Goal: Task Accomplishment & Management: Manage account settings

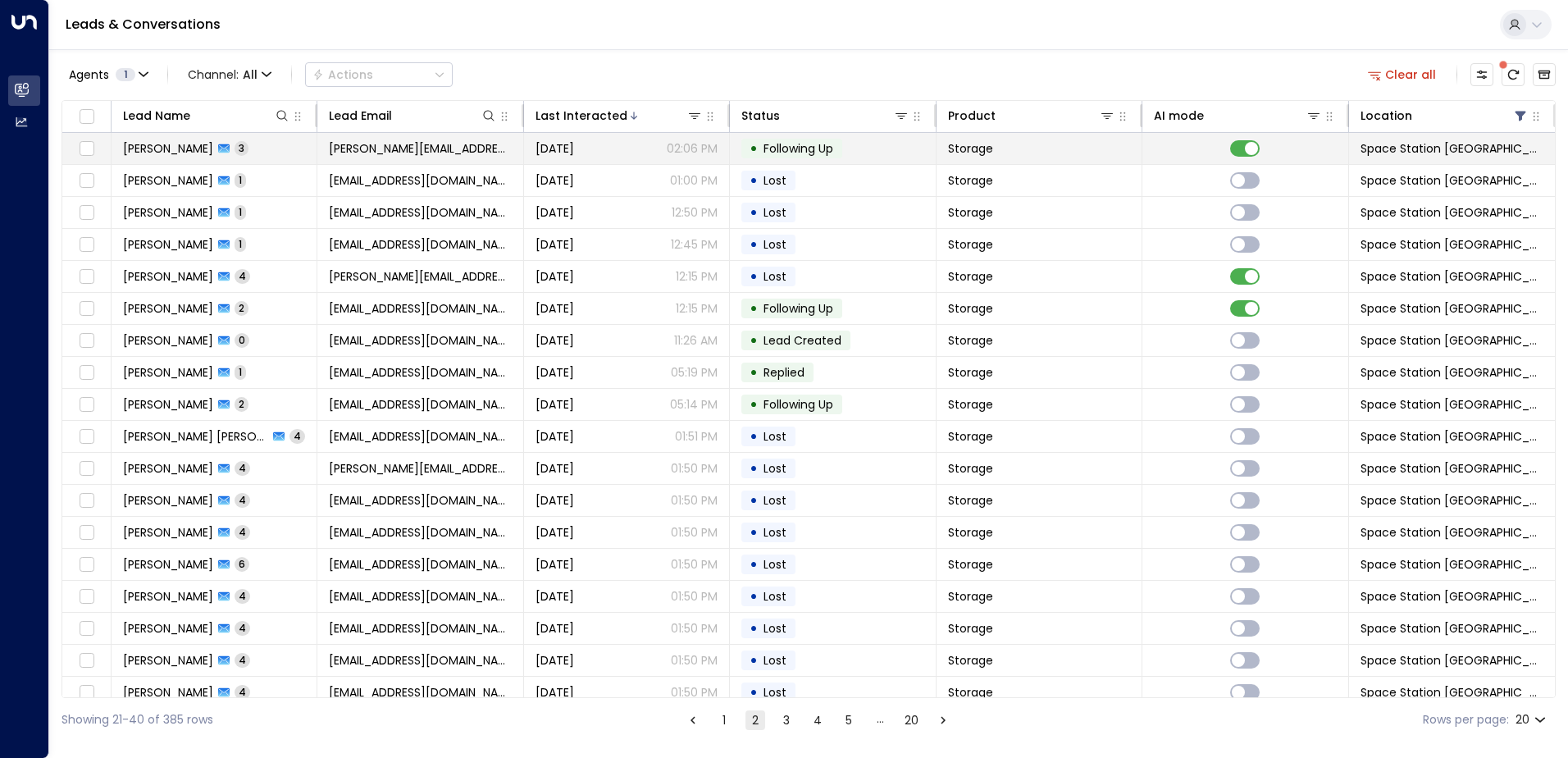
click at [1111, 159] on td "Storage" at bounding box center [1039, 148] width 206 height 31
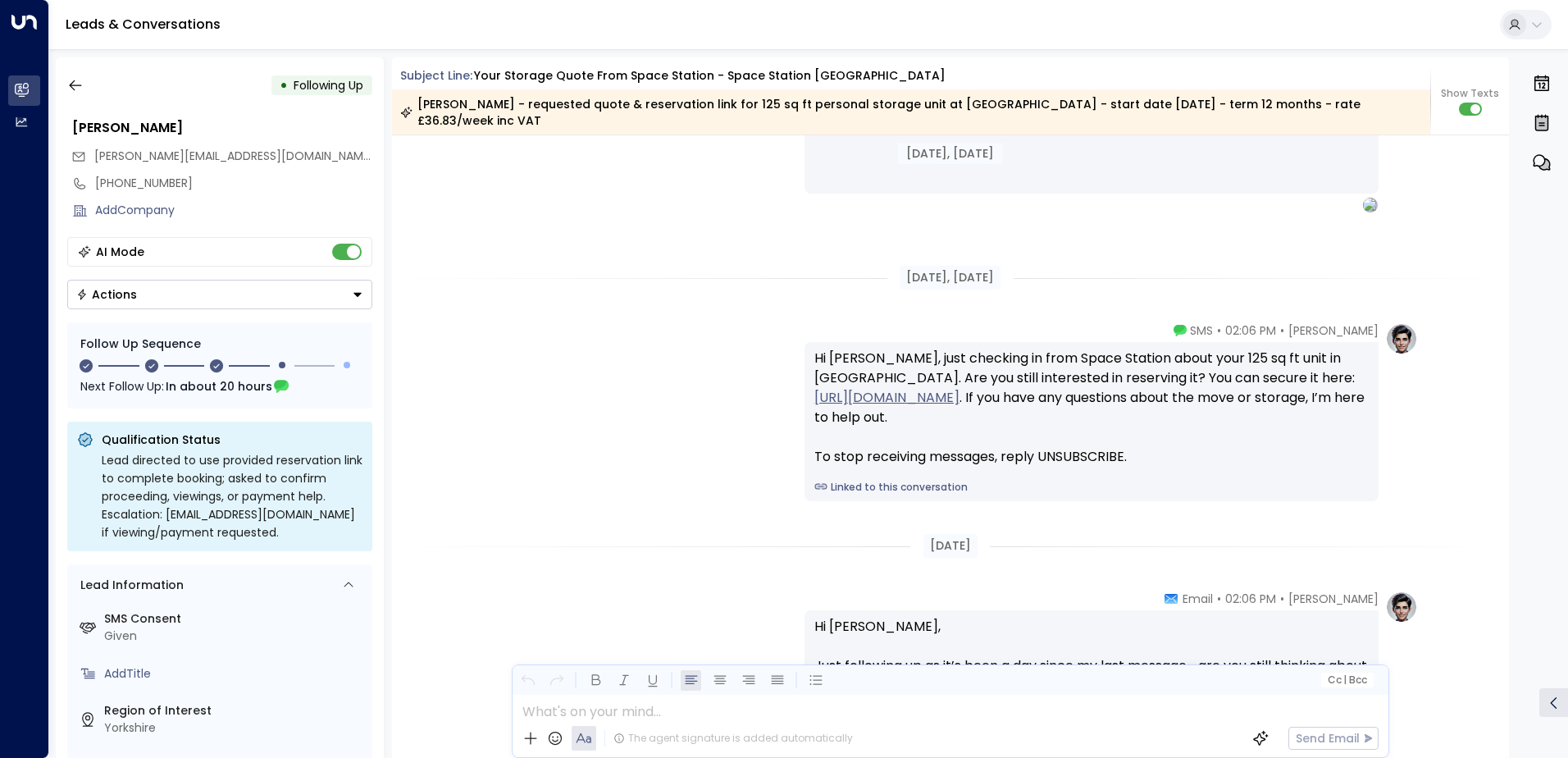
scroll to position [1755, 0]
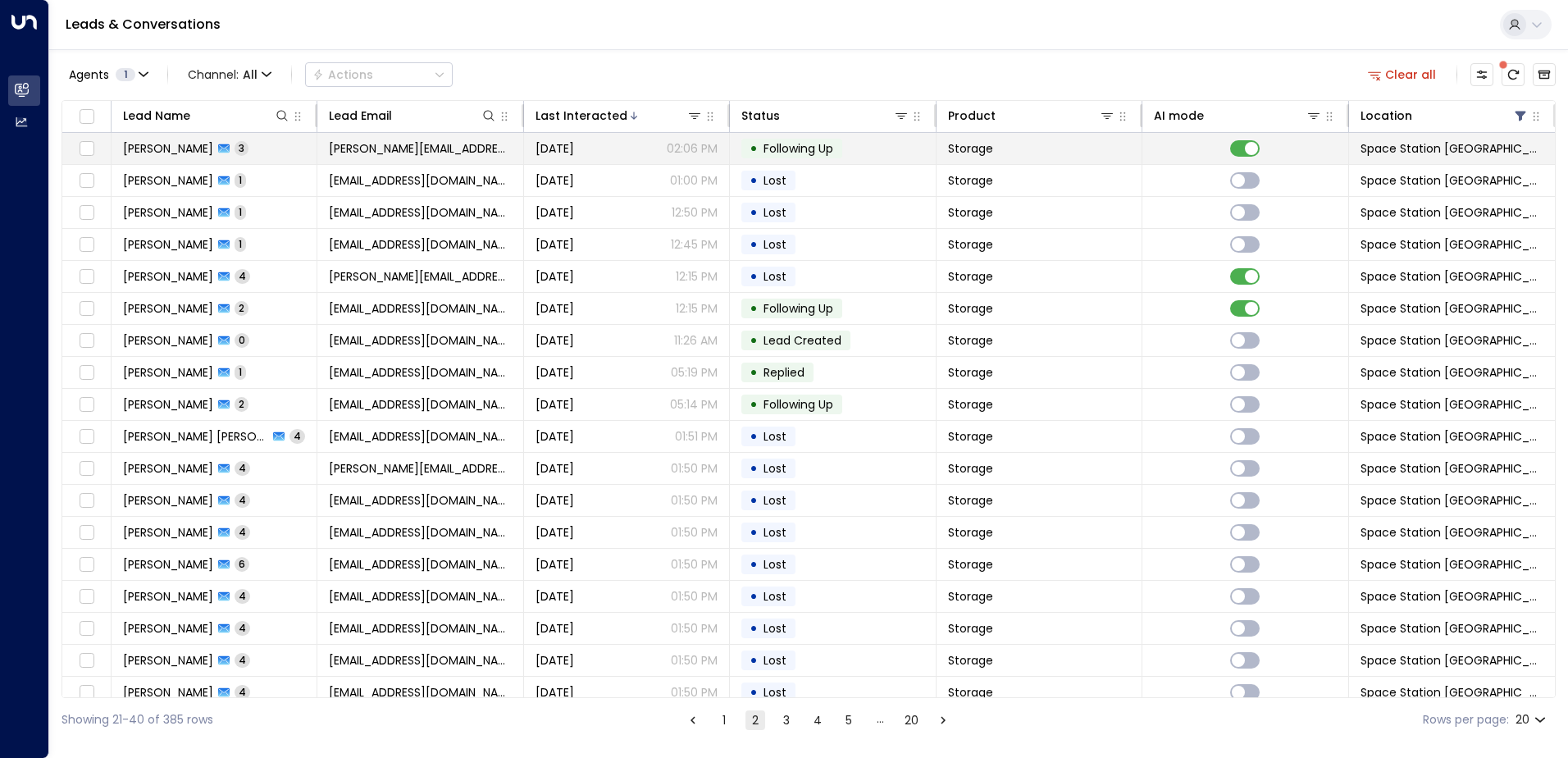
click at [565, 149] on span "[DATE]" at bounding box center [554, 149] width 38 height 17
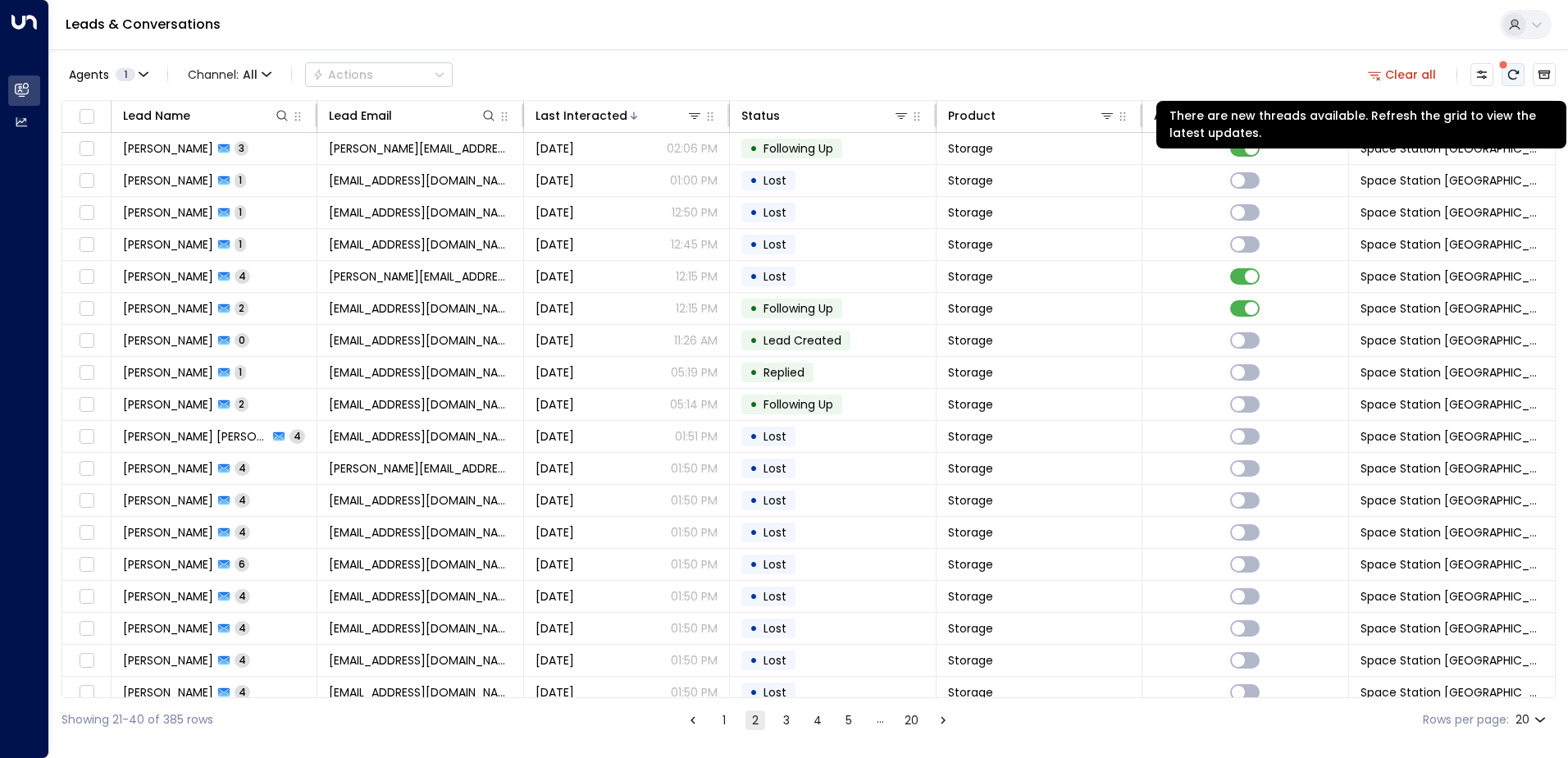
click at [1520, 65] on button "There are new threads available. Refresh the grid to view the latest updates." at bounding box center [1513, 75] width 23 height 23
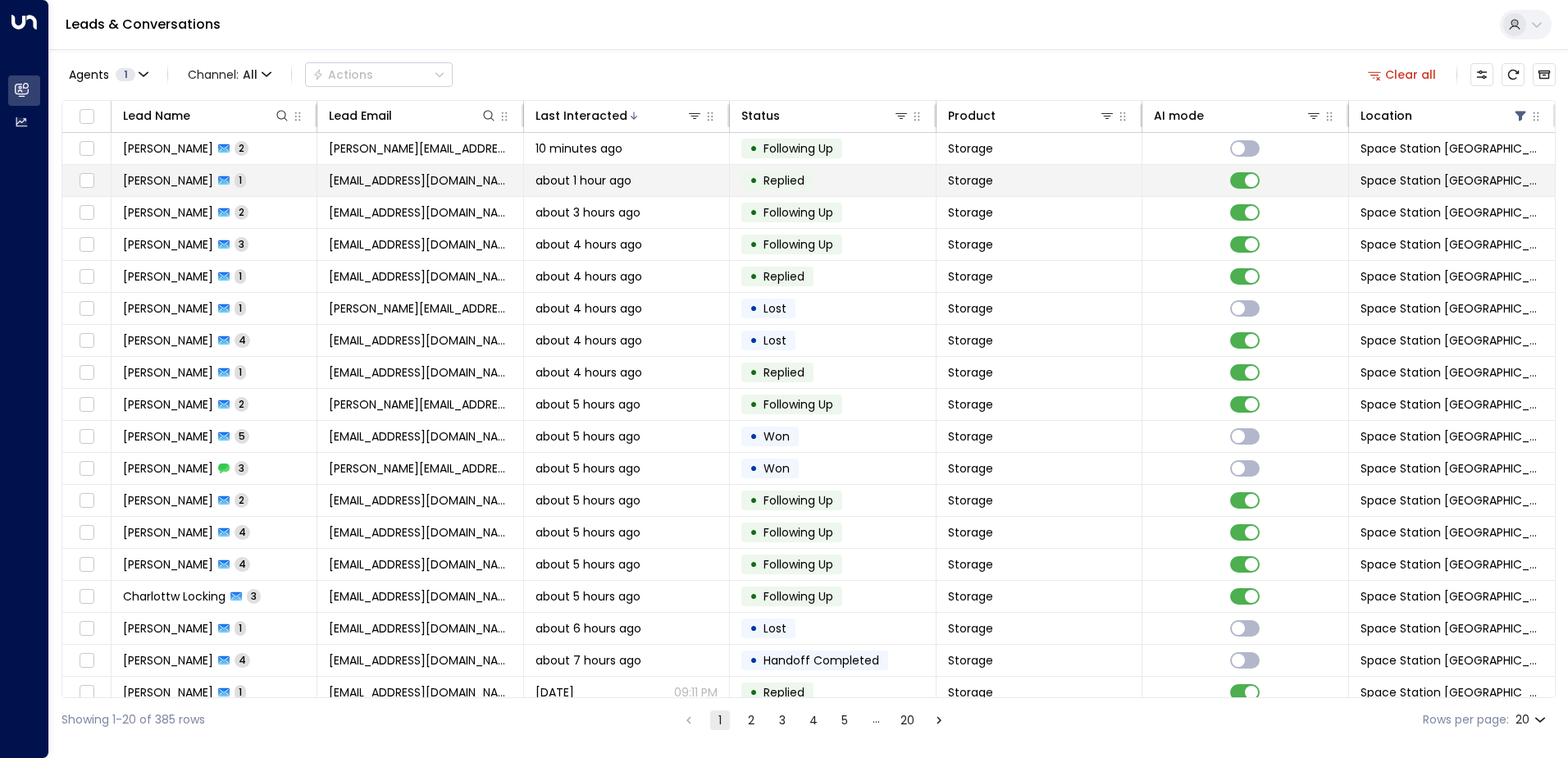
click at [1243, 189] on td at bounding box center [1246, 179] width 206 height 31
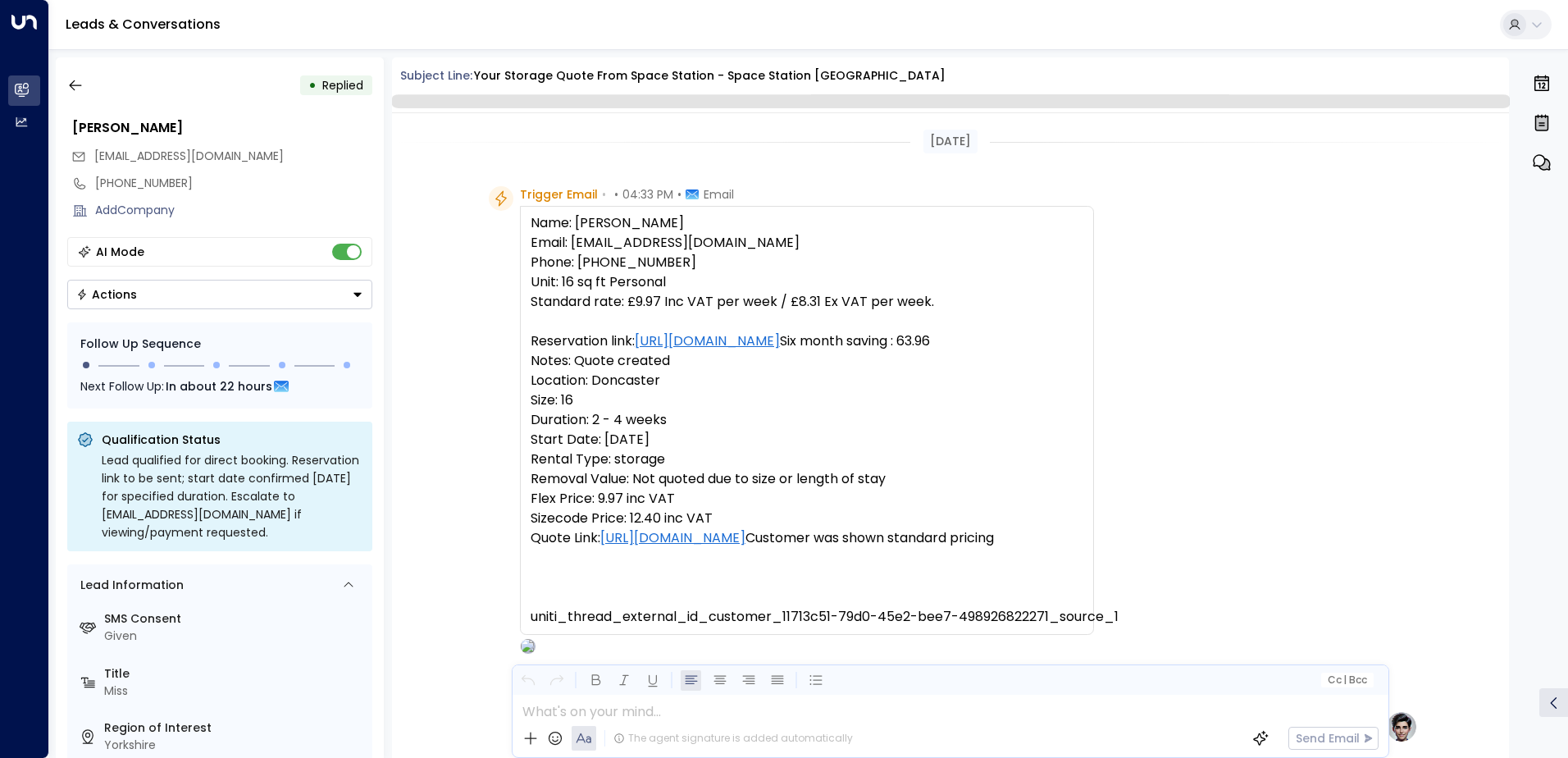
scroll to position [619, 0]
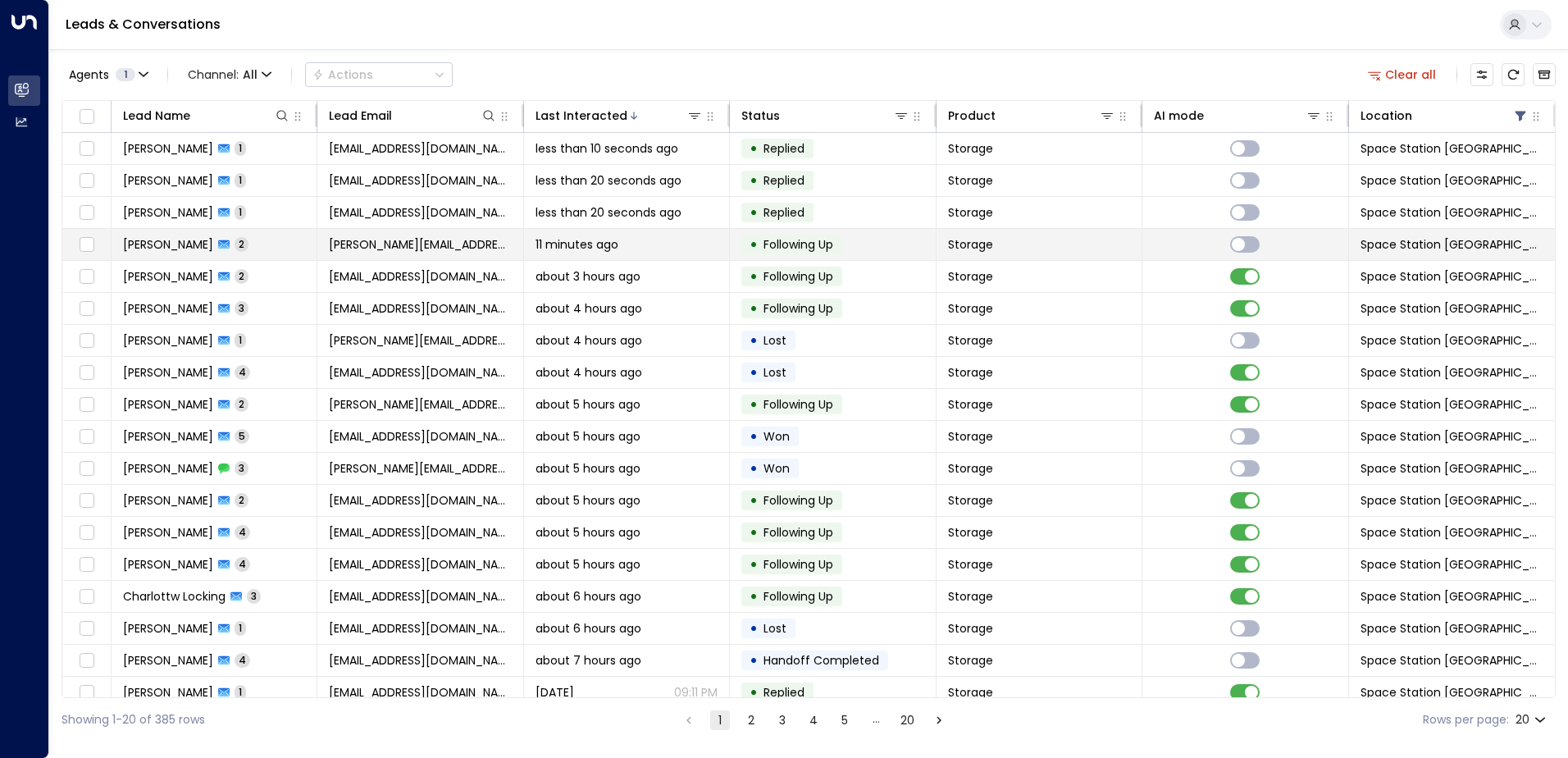
click at [336, 237] on span "[PERSON_NAME][EMAIL_ADDRESS][DOMAIN_NAME]" at bounding box center [420, 245] width 182 height 17
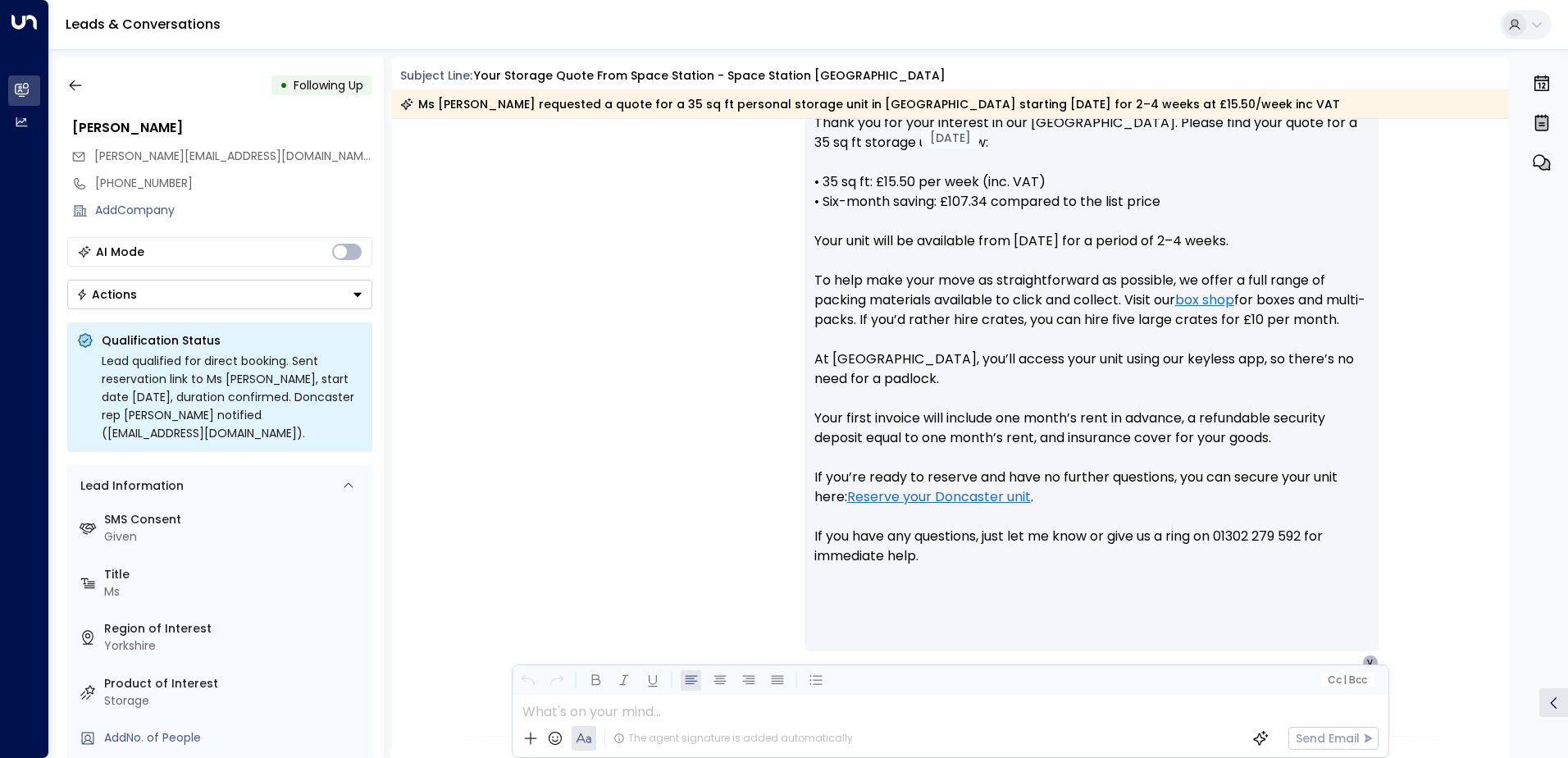
scroll to position [659, 0]
